Goal: Information Seeking & Learning: Learn about a topic

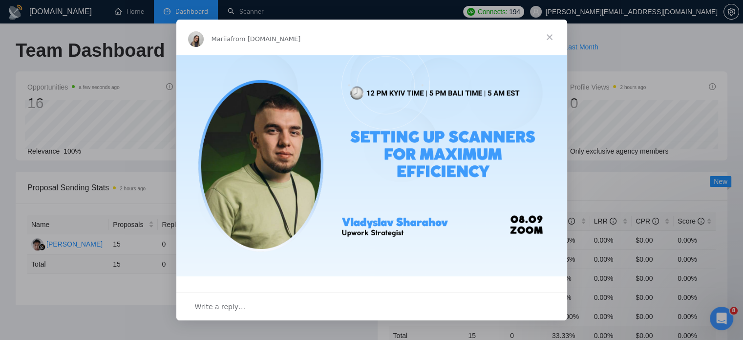
click at [555, 33] on span "Close" at bounding box center [549, 37] width 35 height 35
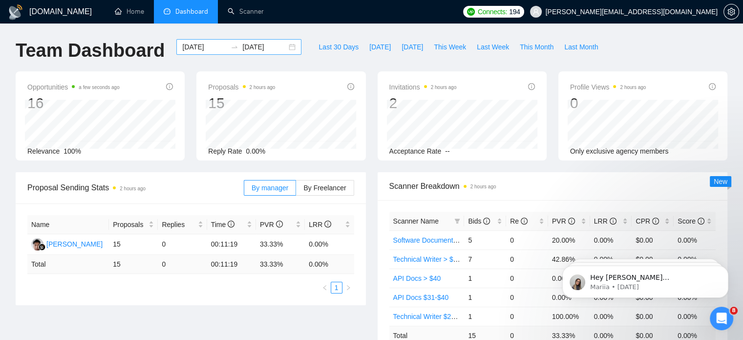
click at [287, 44] on div "[DATE] [DATE]" at bounding box center [238, 47] width 125 height 16
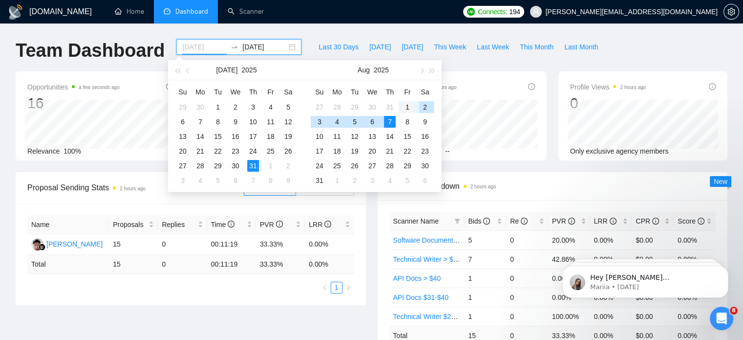
type input "[DATE]"
click at [412, 106] on div "1" at bounding box center [408, 107] width 12 height 12
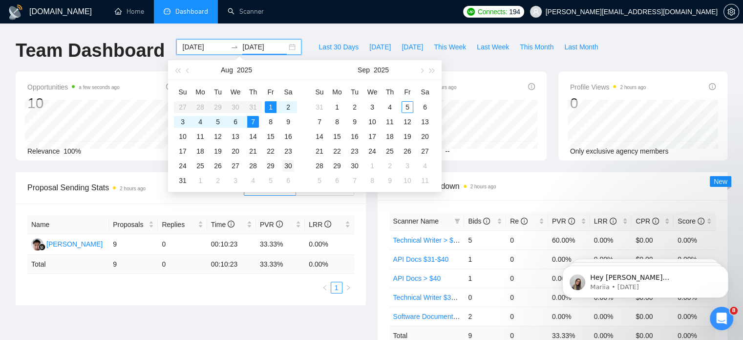
type input "[DATE]"
click at [290, 164] on div "30" at bounding box center [288, 166] width 12 height 12
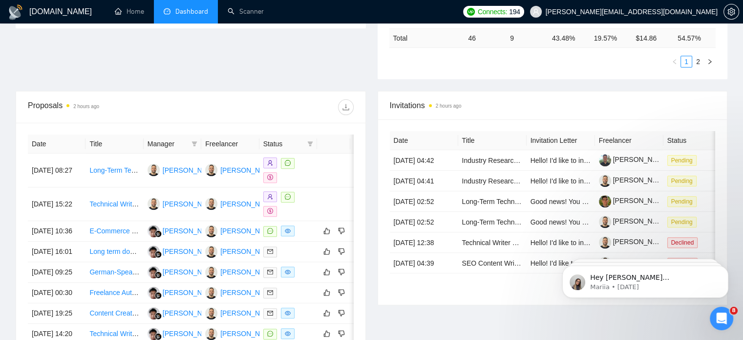
scroll to position [540, 0]
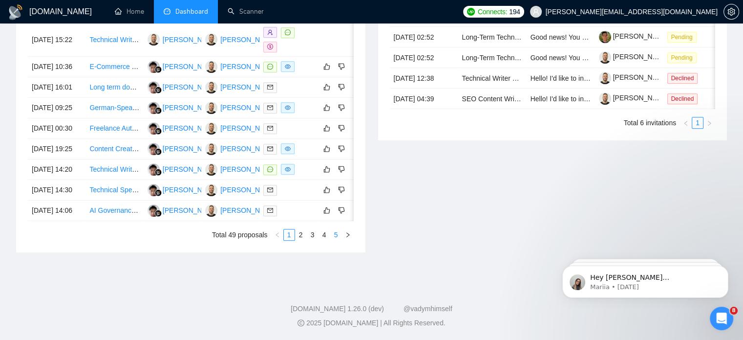
click at [340, 238] on link "5" at bounding box center [336, 234] width 11 height 11
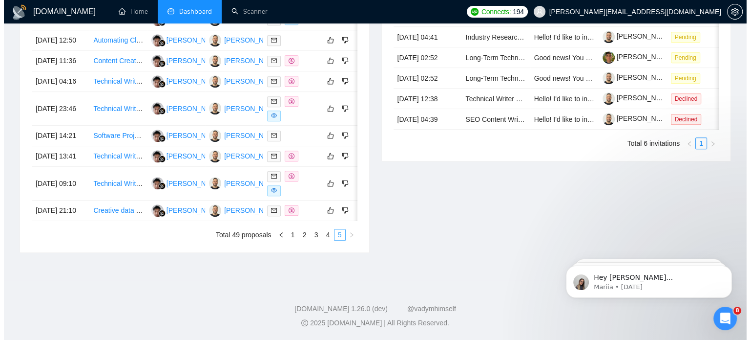
scroll to position [510, 0]
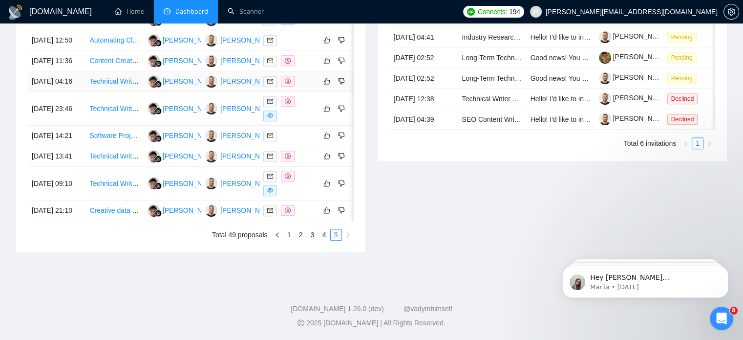
click at [123, 77] on link "Technical Writer Needed for Employee Engagement Knowledgebase" at bounding box center [193, 81] width 208 height 8
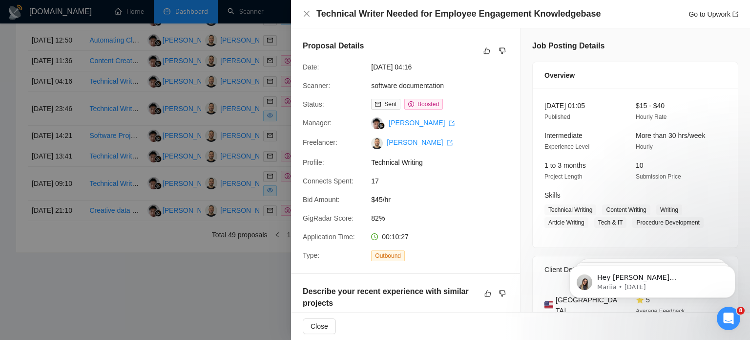
click at [429, 190] on div "Proposal Details Date: [DATE] 04:16 Scanner: software documentation Status: Sen…" at bounding box center [405, 150] width 229 height 244
click at [442, 205] on span "$45/hr" at bounding box center [444, 199] width 147 height 11
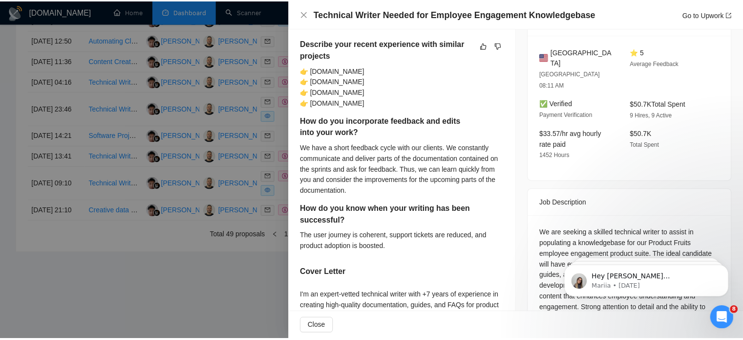
scroll to position [495, 0]
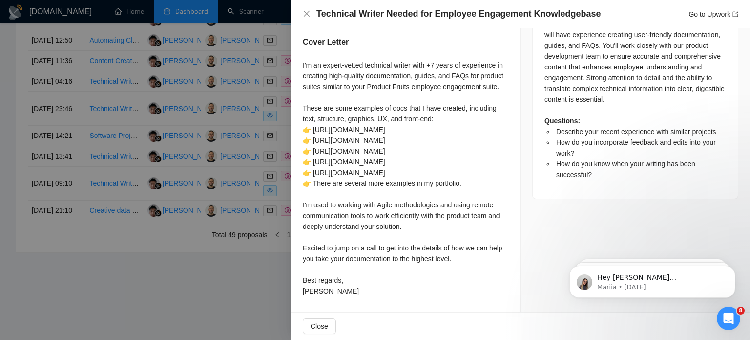
click at [236, 269] on div at bounding box center [375, 170] width 750 height 340
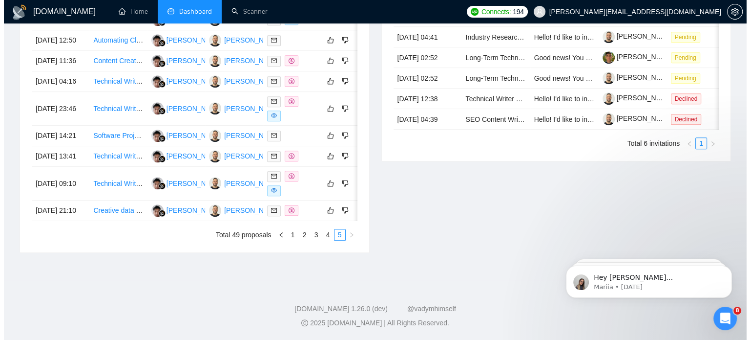
scroll to position [213, 0]
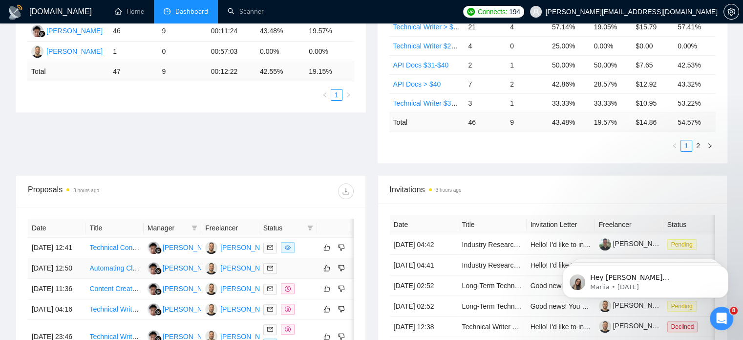
click at [107, 272] on link "Automating Clinical Notes with AI Tools" at bounding box center [148, 268] width 118 height 8
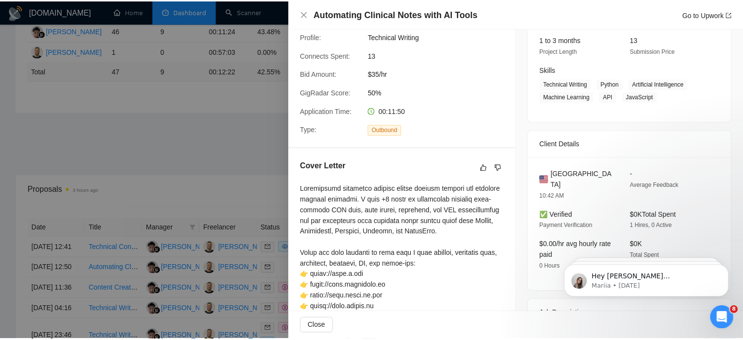
scroll to position [0, 0]
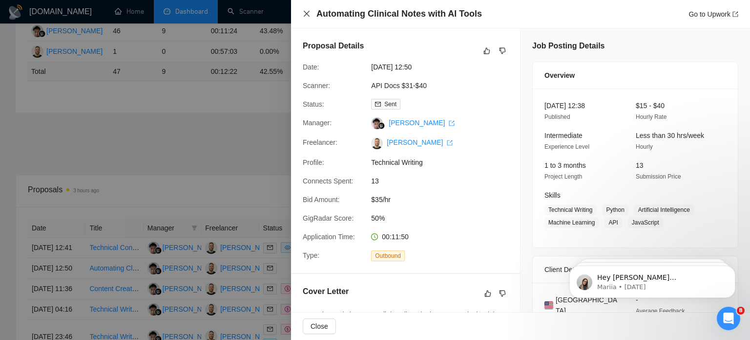
click at [306, 12] on icon "close" at bounding box center [307, 14] width 8 height 8
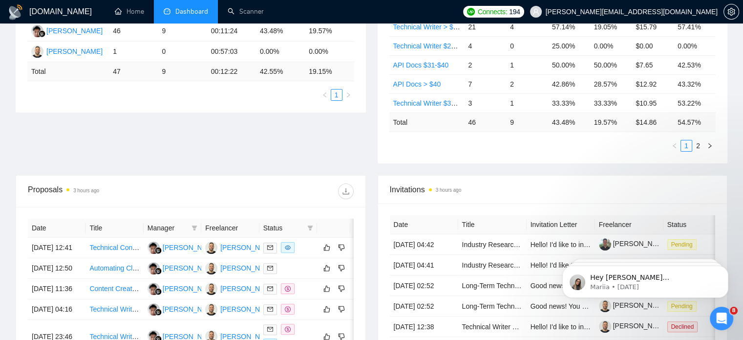
click at [281, 120] on div "Proposal Sending Stats 3 hours ago By manager By Freelancer Name Proposals Repl…" at bounding box center [371, 67] width 723 height 216
click at [126, 251] on link "Technical Content Writer" at bounding box center [126, 247] width 74 height 8
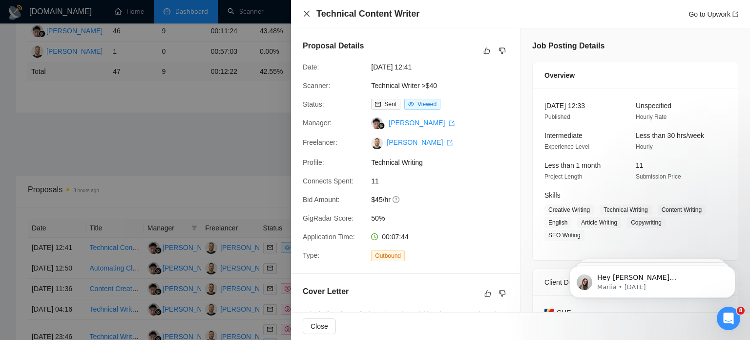
click at [304, 14] on icon "close" at bounding box center [307, 14] width 8 height 8
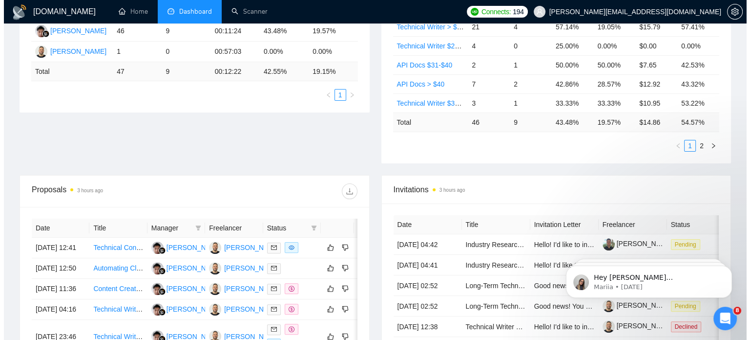
scroll to position [510, 0]
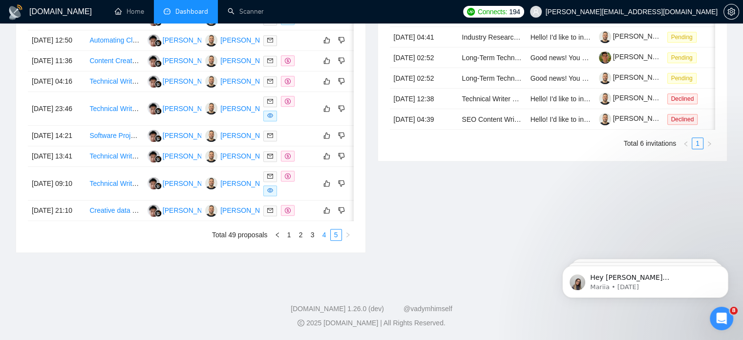
click at [325, 234] on link "4" at bounding box center [324, 234] width 11 height 11
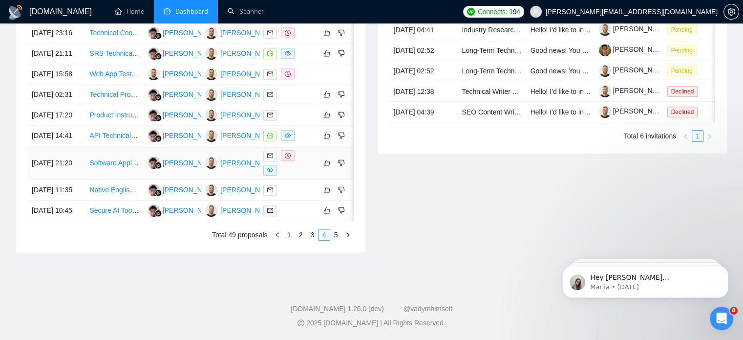
click at [120, 162] on link "Software Application Installation and Validation Documentation Specialist" at bounding box center [199, 163] width 220 height 8
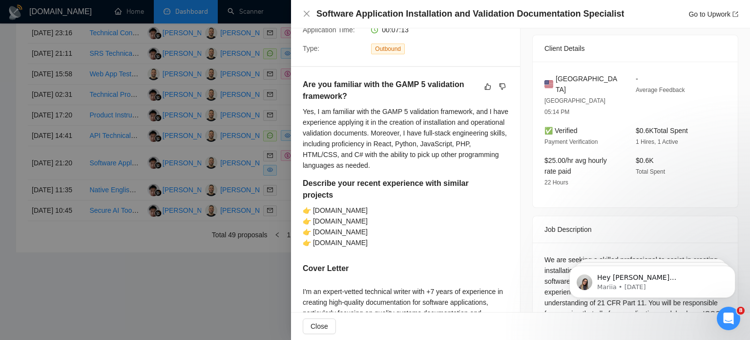
scroll to position [0, 0]
